Goal: Task Accomplishment & Management: Use online tool/utility

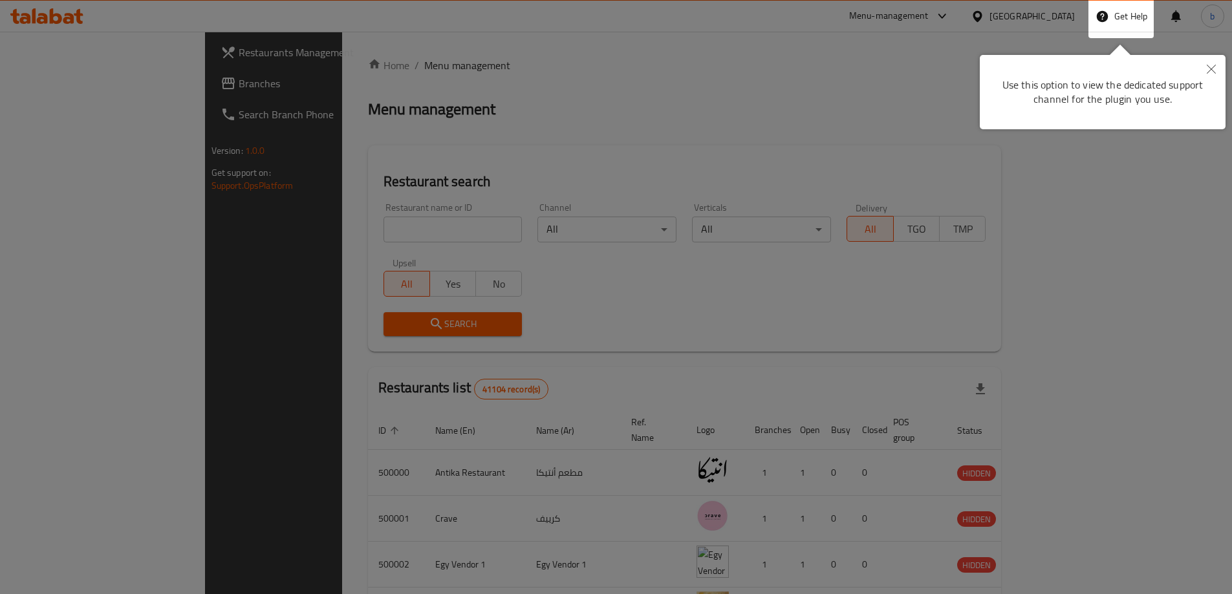
click at [1042, 12] on div at bounding box center [616, 472] width 1232 height 944
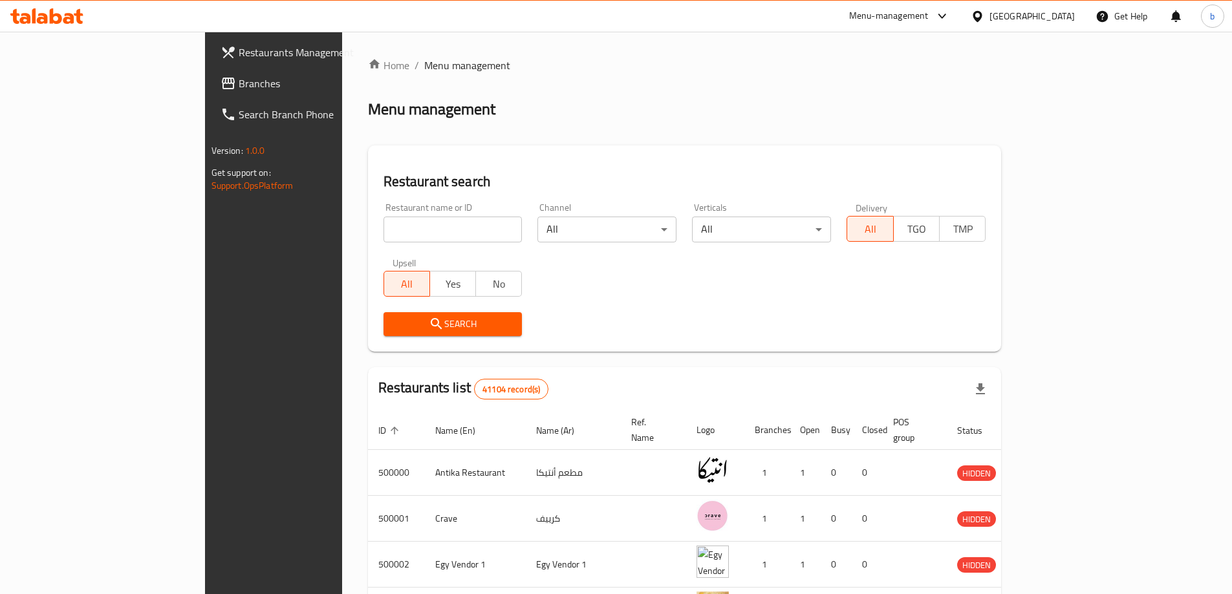
click at [989, 11] on div at bounding box center [980, 16] width 19 height 14
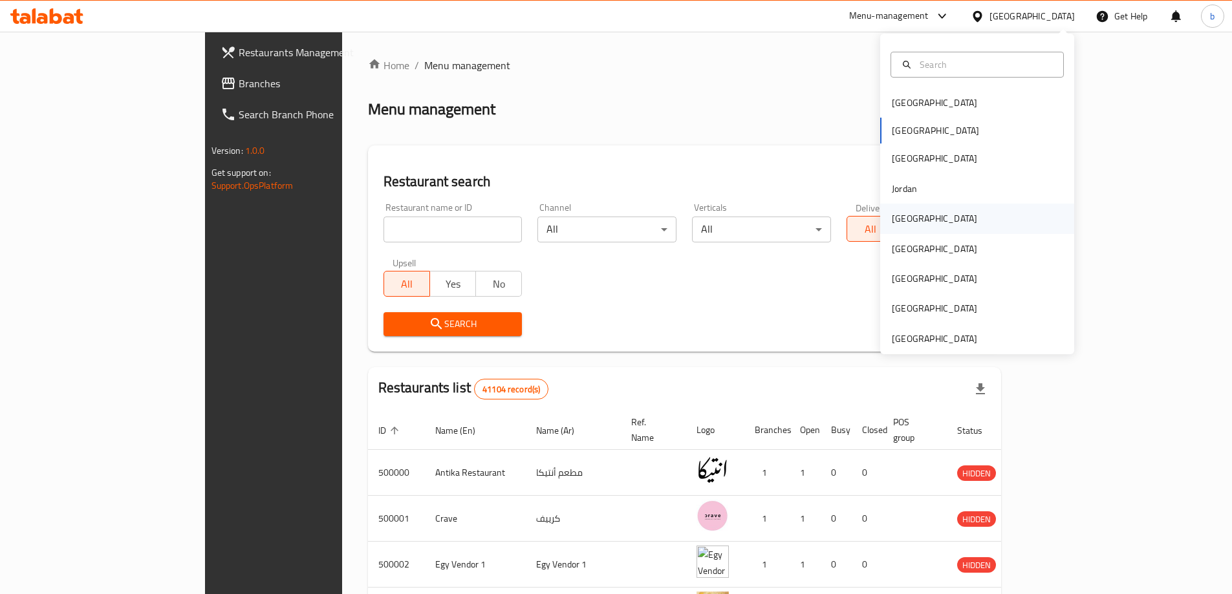
scroll to position [7, 0]
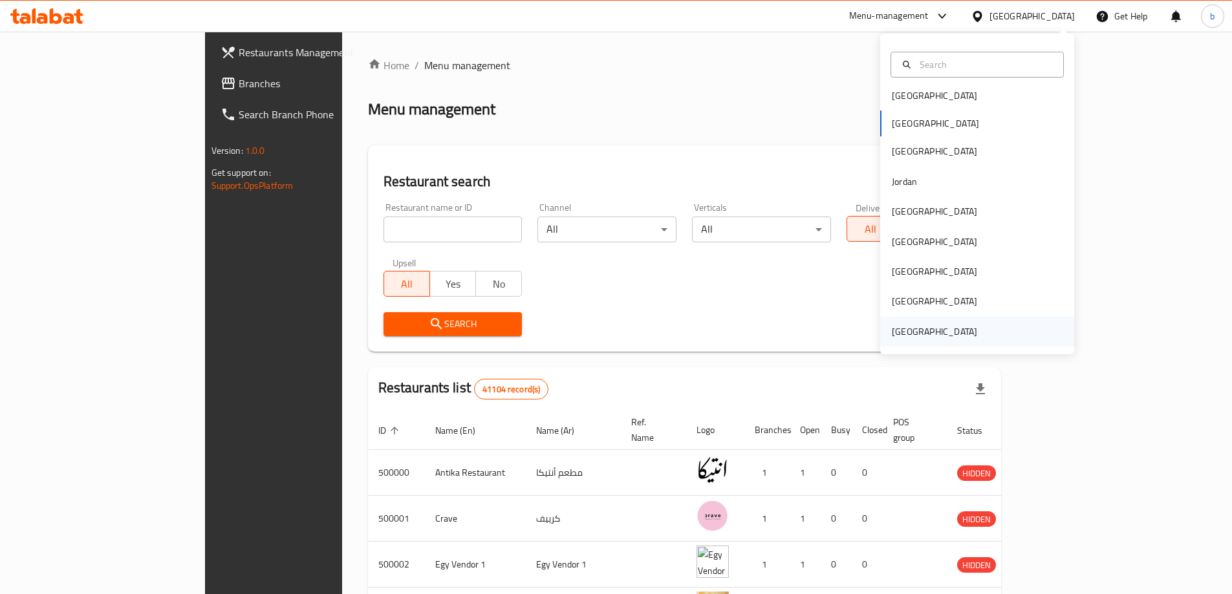
click at [930, 331] on div "[GEOGRAPHIC_DATA]" at bounding box center [934, 332] width 85 height 14
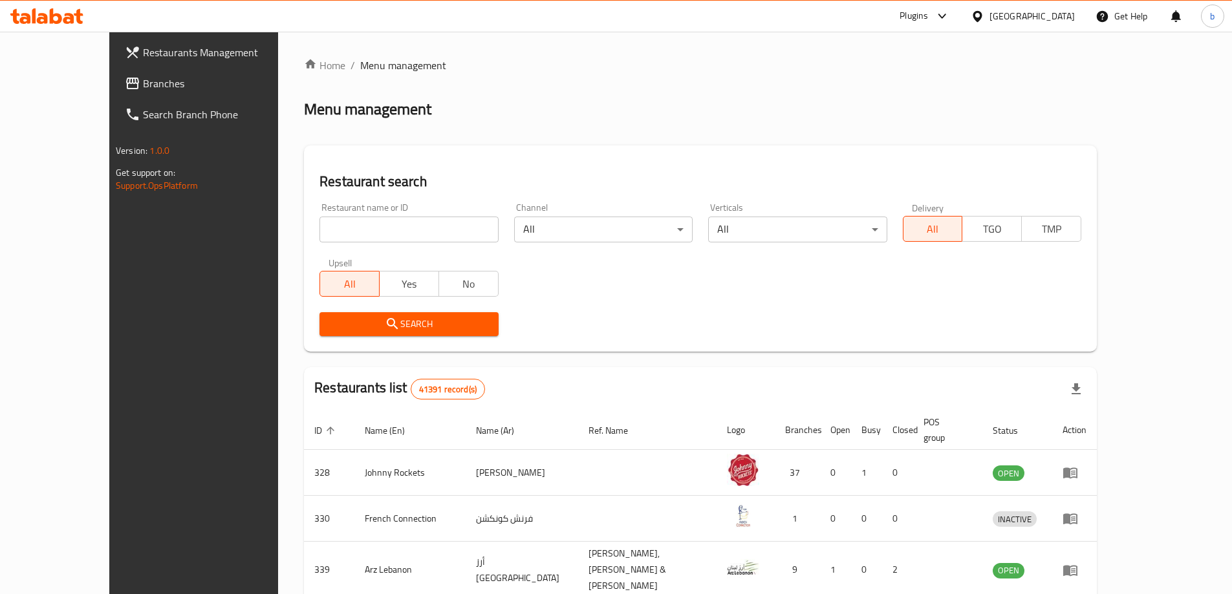
click at [143, 82] on span "Branches" at bounding box center [224, 84] width 162 height 16
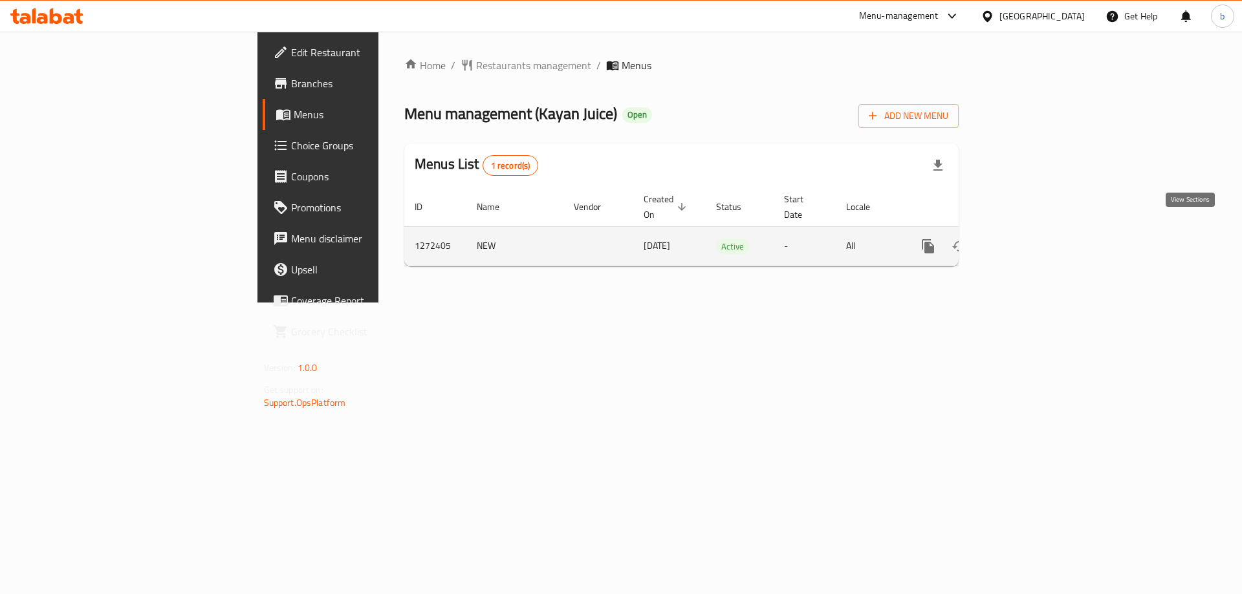
click at [1029, 239] on icon "enhanced table" at bounding box center [1021, 247] width 16 height 16
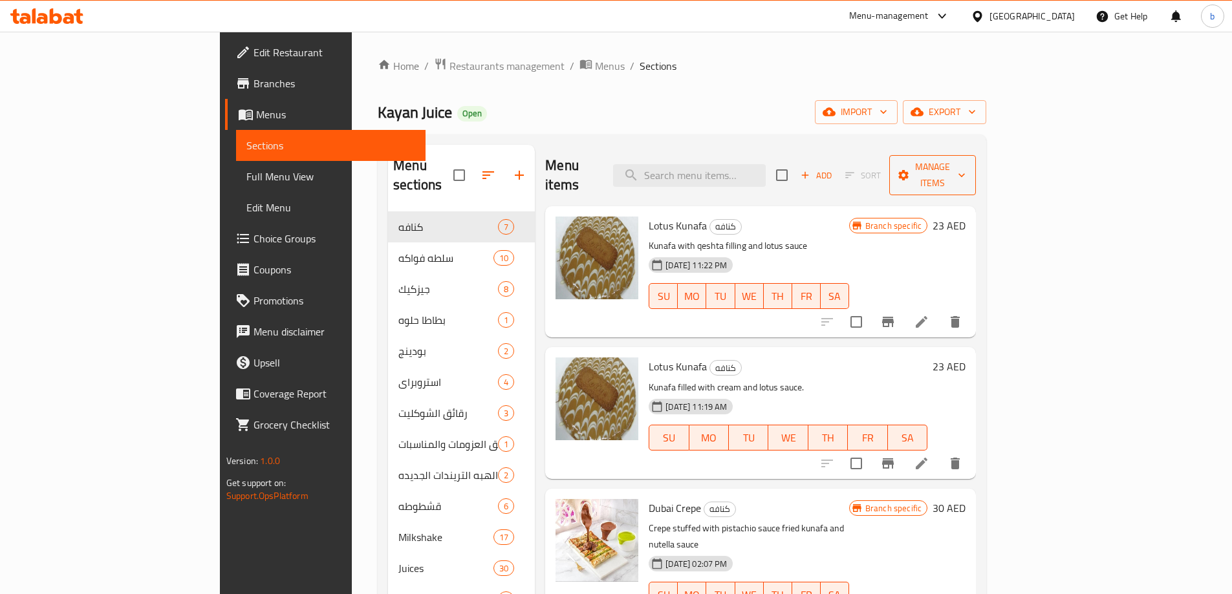
click at [966, 170] on span "Manage items" at bounding box center [933, 175] width 66 height 32
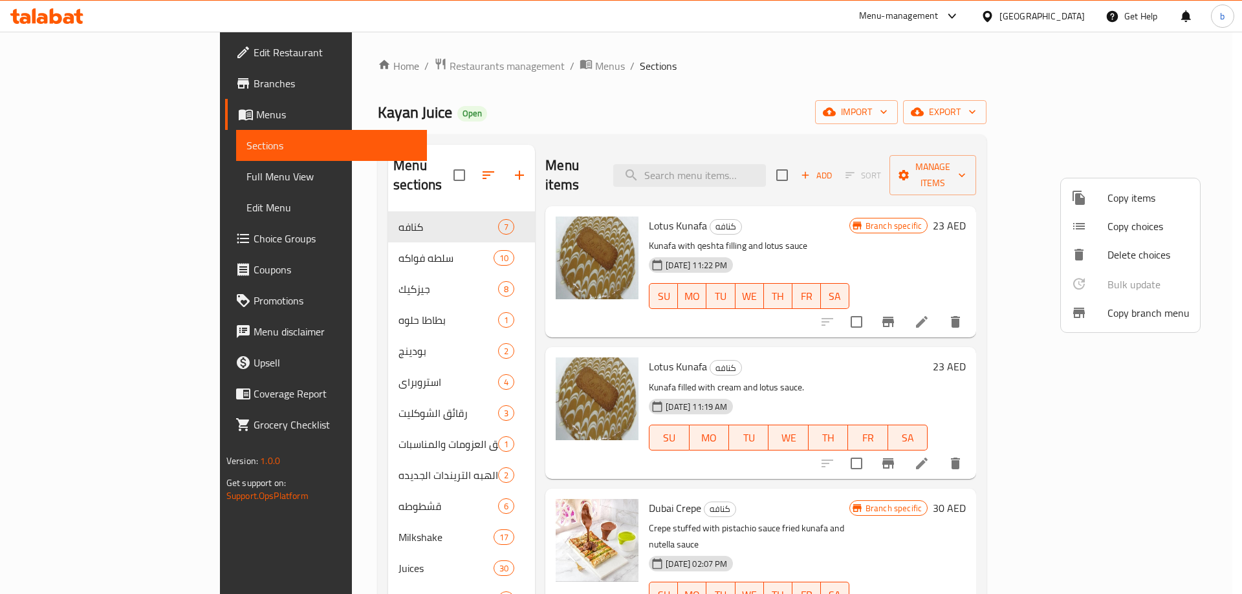
click at [1147, 318] on span "Copy branch menu" at bounding box center [1148, 313] width 82 height 16
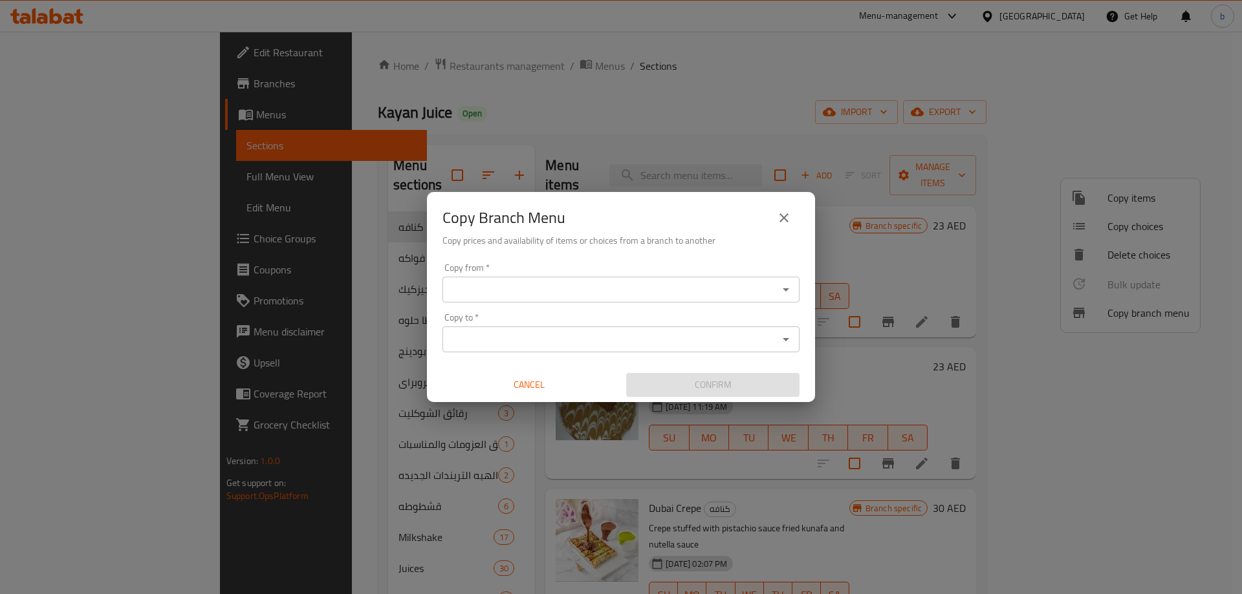
click at [733, 298] on input "Copy from   *" at bounding box center [610, 290] width 328 height 18
click at [542, 295] on input "Copy from   *" at bounding box center [610, 290] width 328 height 18
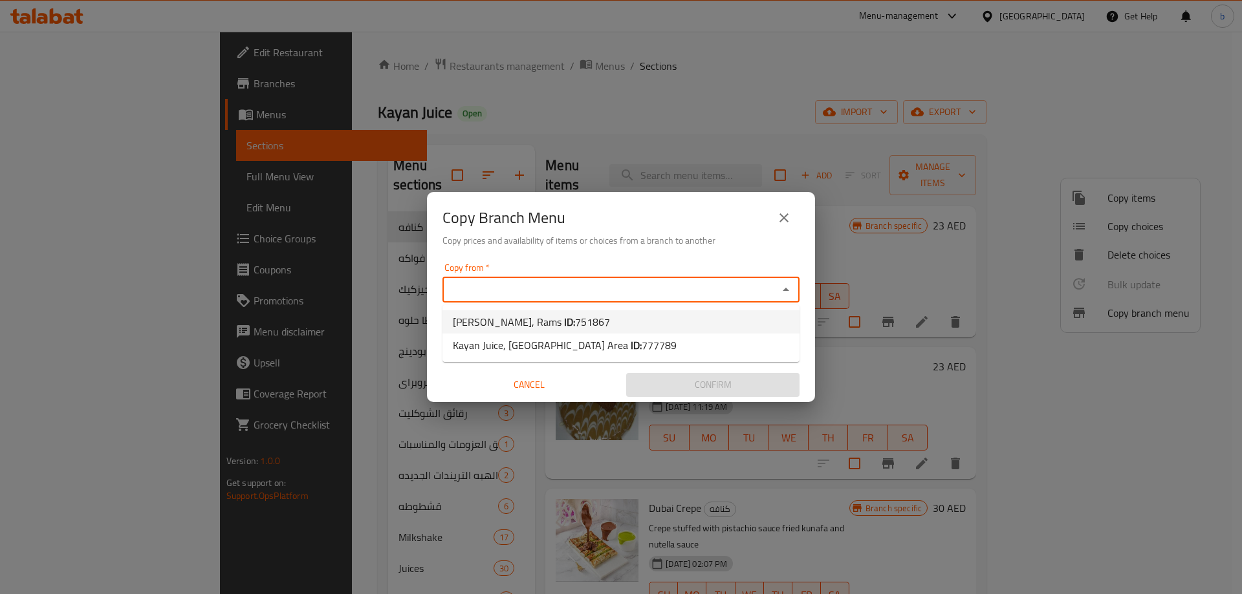
click at [616, 327] on li "Kayan Juice, Rams ID: 751867" at bounding box center [620, 321] width 357 height 23
type input "[PERSON_NAME], Rams"
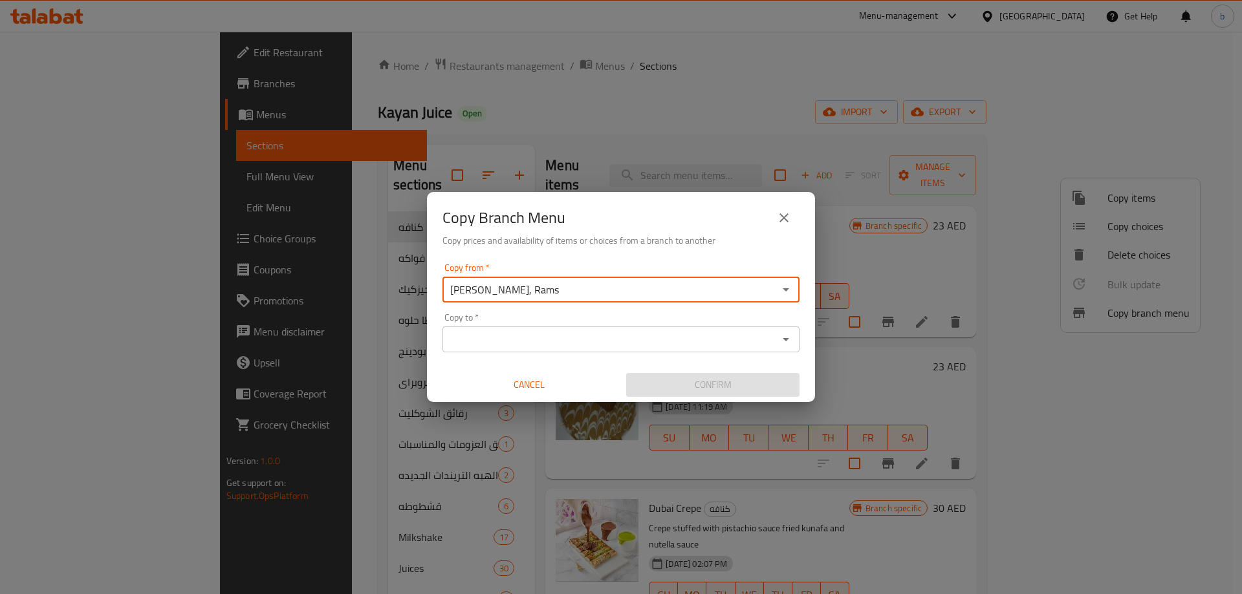
click at [695, 336] on input "Copy to   *" at bounding box center [610, 339] width 328 height 18
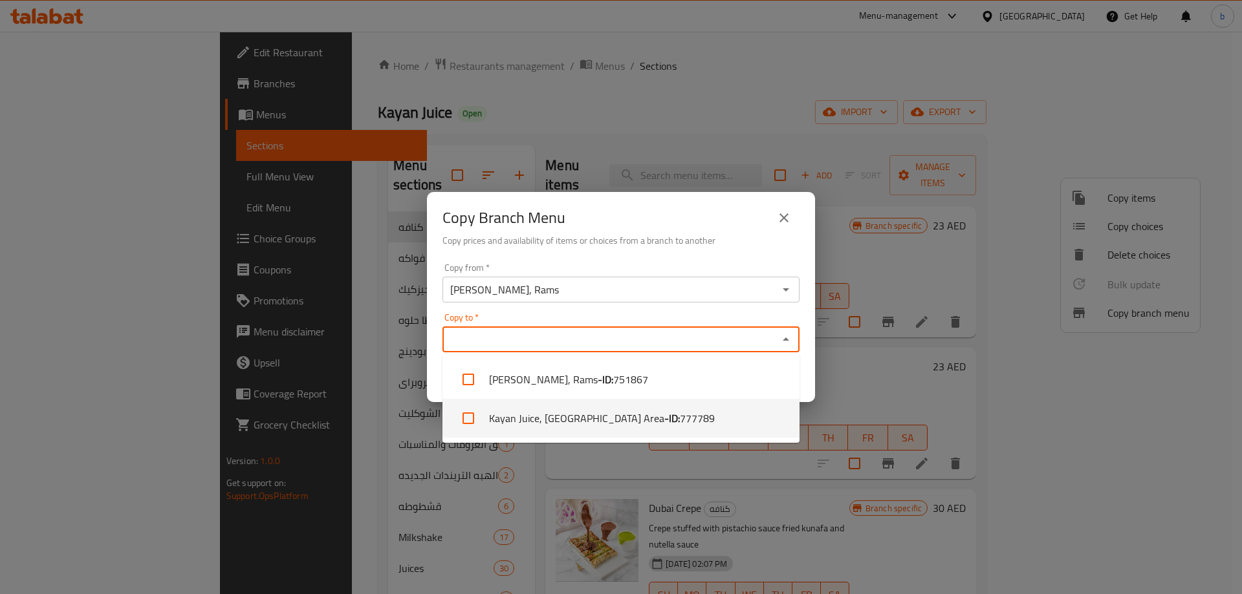
click at [680, 421] on span "777789" at bounding box center [697, 419] width 35 height 16
checkbox input "true"
click at [795, 308] on div "Copy from   * Kayan Juice, Rams Copy from * Copy to   * Kayan Juice, [GEOGRAPHI…" at bounding box center [621, 330] width 388 height 144
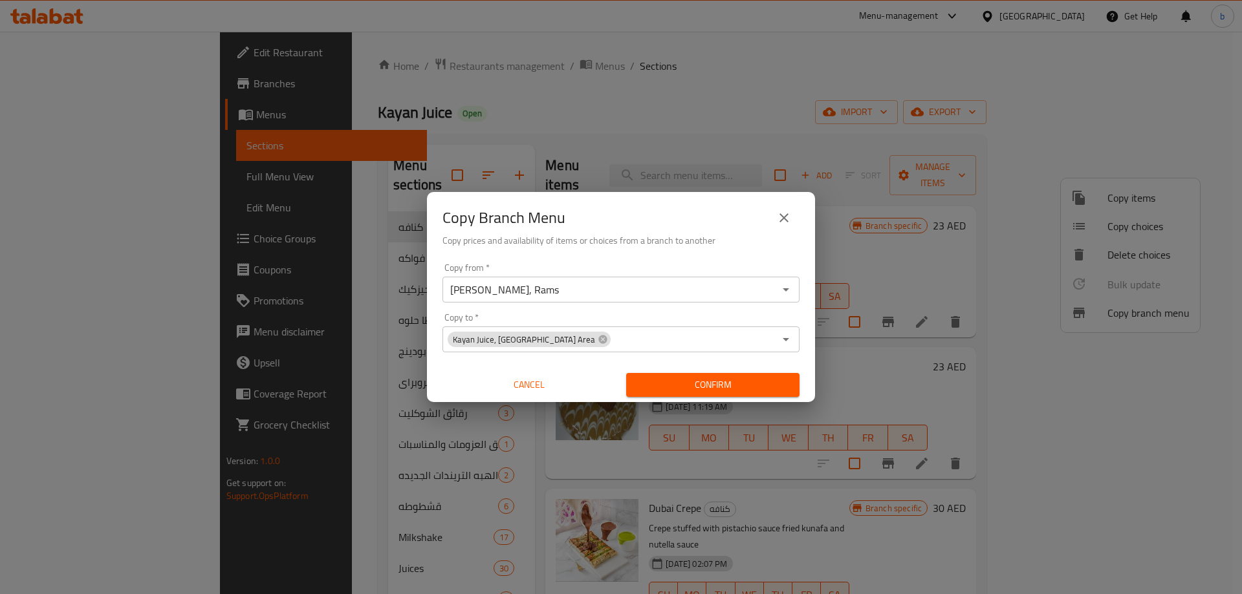
click at [713, 384] on span "Confirm" at bounding box center [712, 385] width 153 height 16
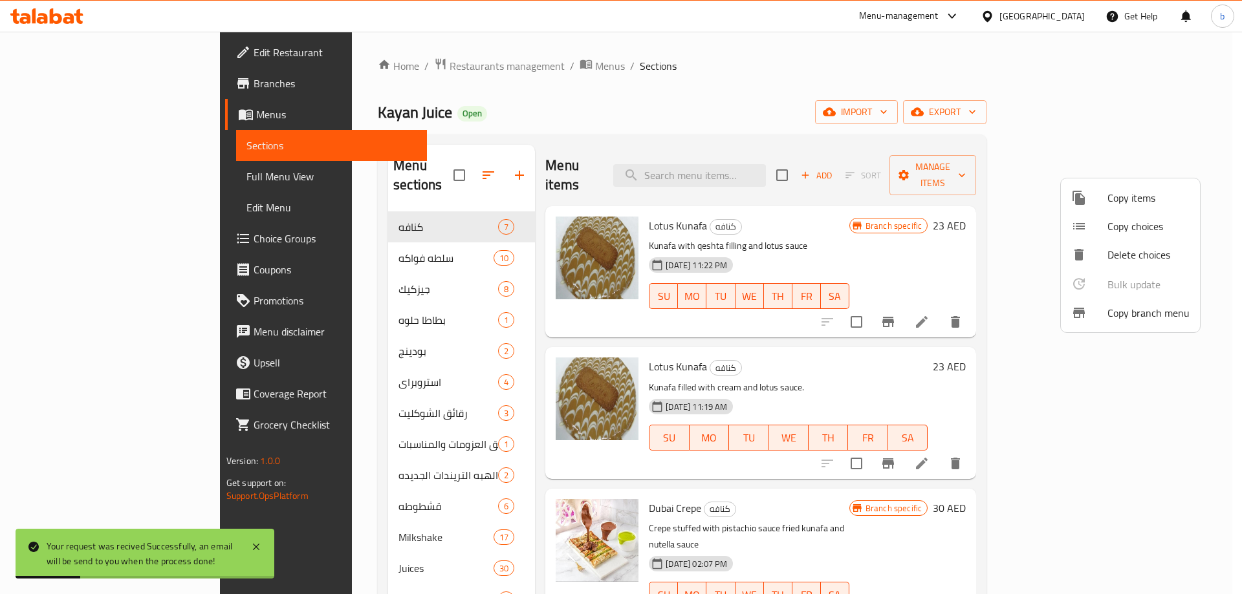
click at [619, 94] on div at bounding box center [621, 297] width 1242 height 594
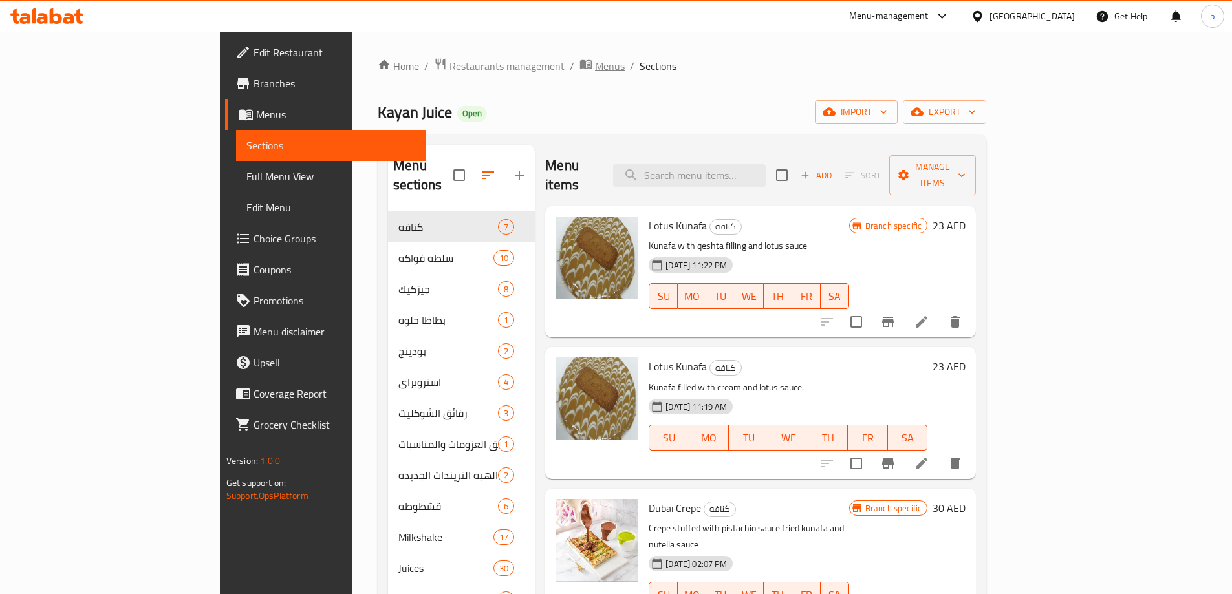
click at [595, 68] on span "Menus" at bounding box center [610, 66] width 30 height 16
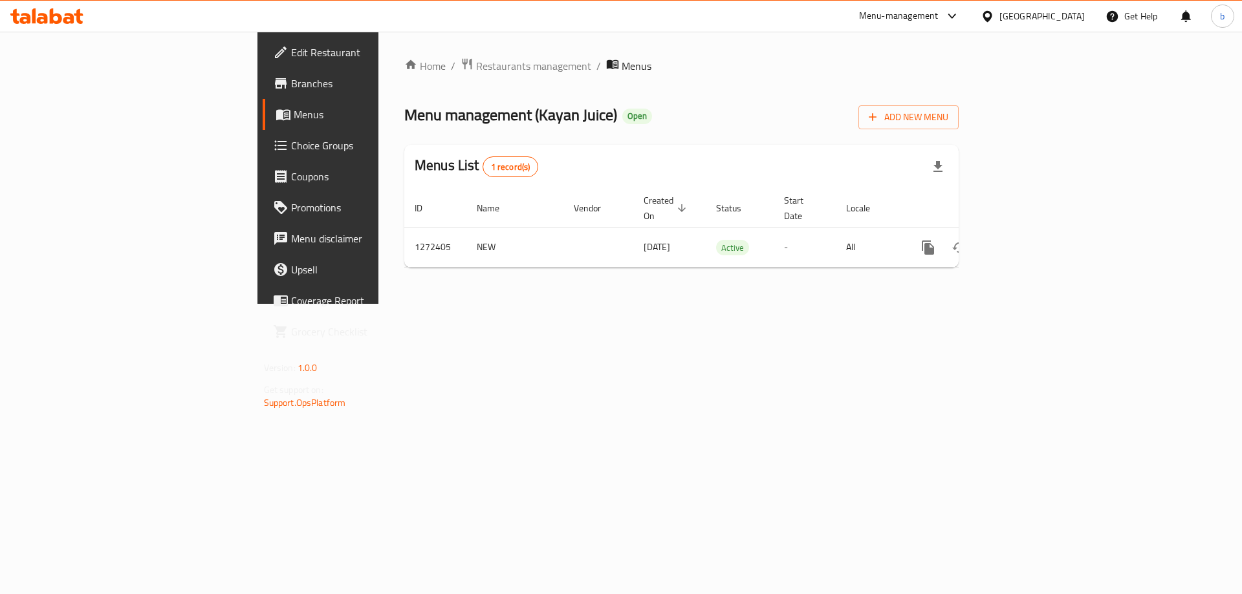
click at [263, 94] on link "Branches" at bounding box center [364, 83] width 202 height 31
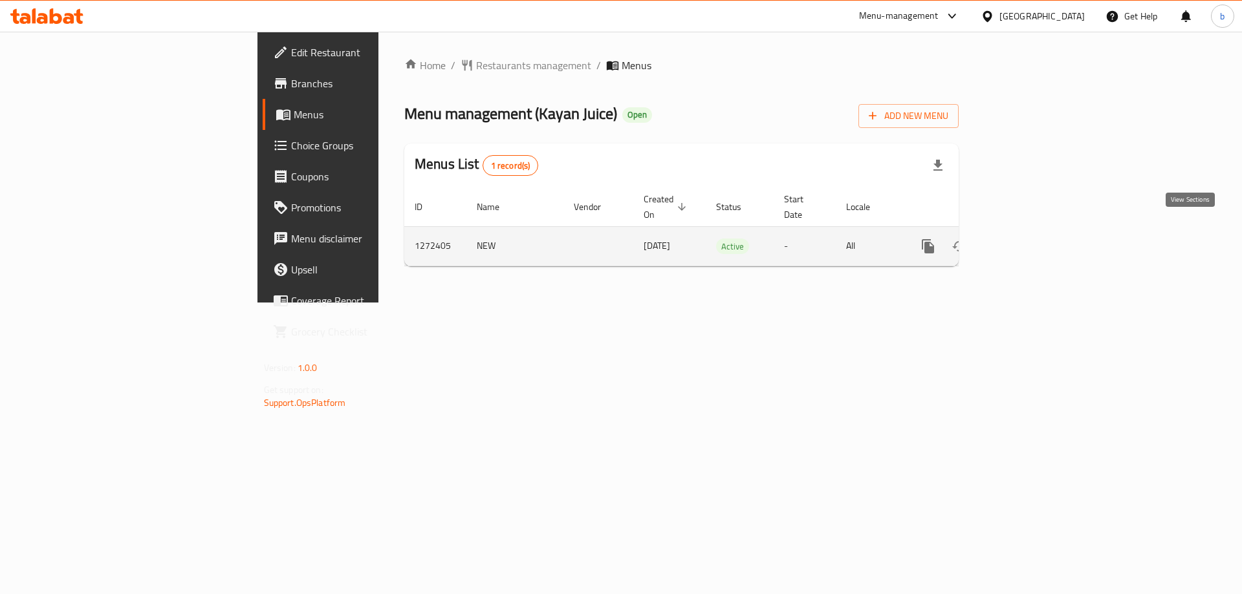
click at [1027, 241] on icon "enhanced table" at bounding box center [1021, 247] width 12 height 12
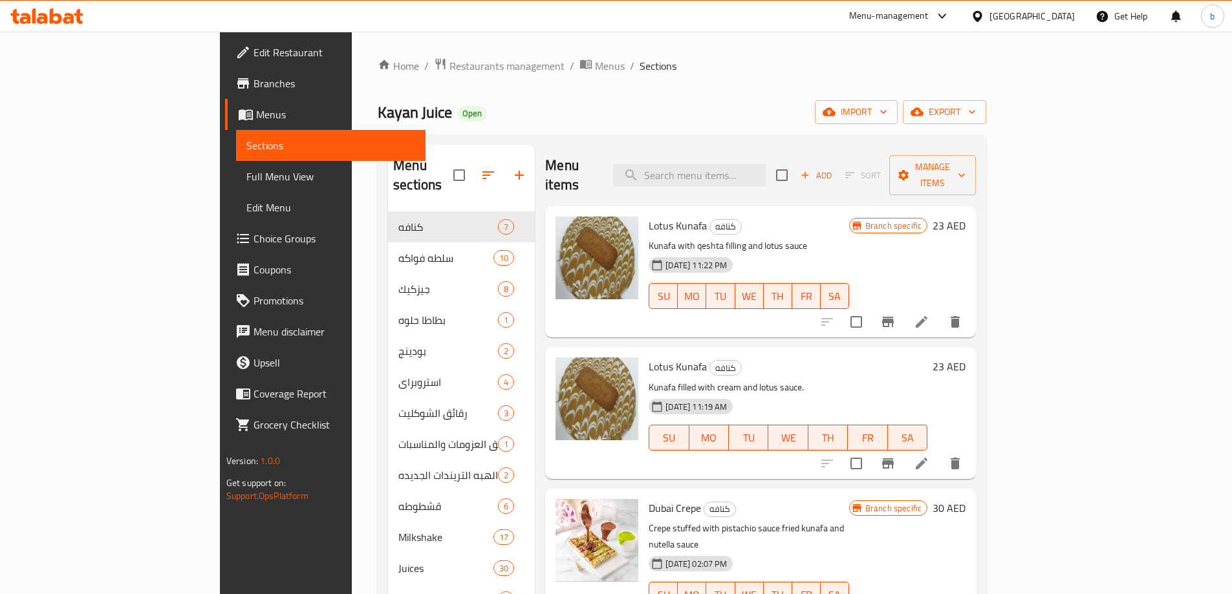
click at [256, 114] on span "Menus" at bounding box center [335, 115] width 159 height 16
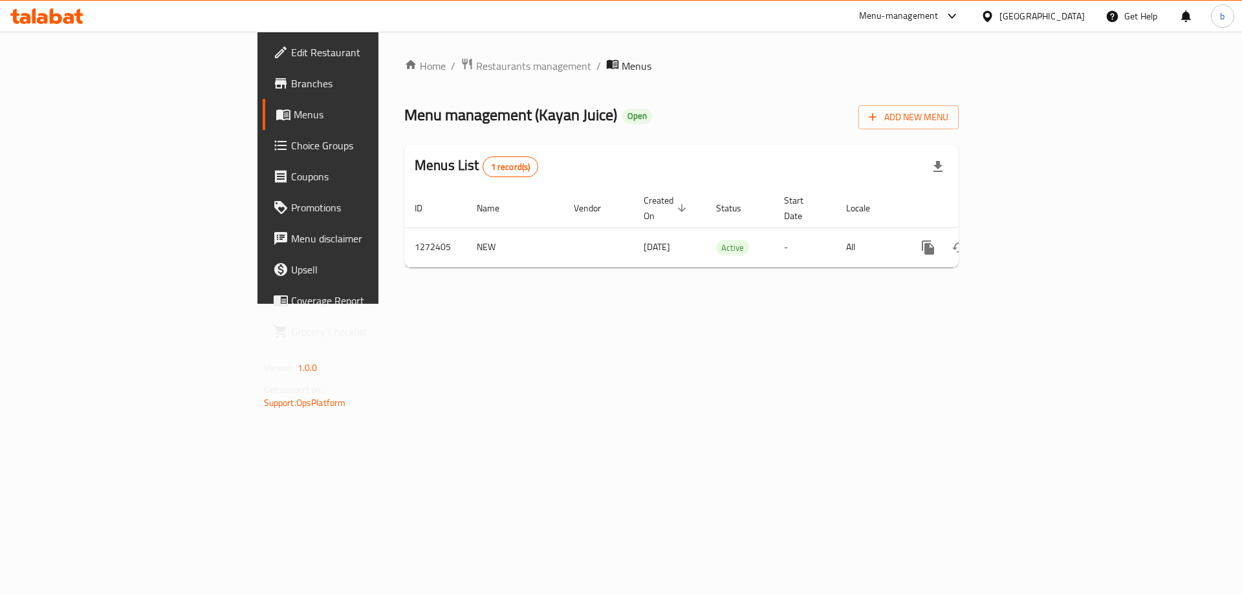
click at [291, 84] on span "Branches" at bounding box center [373, 84] width 164 height 16
